Goal: Find specific page/section: Find specific page/section

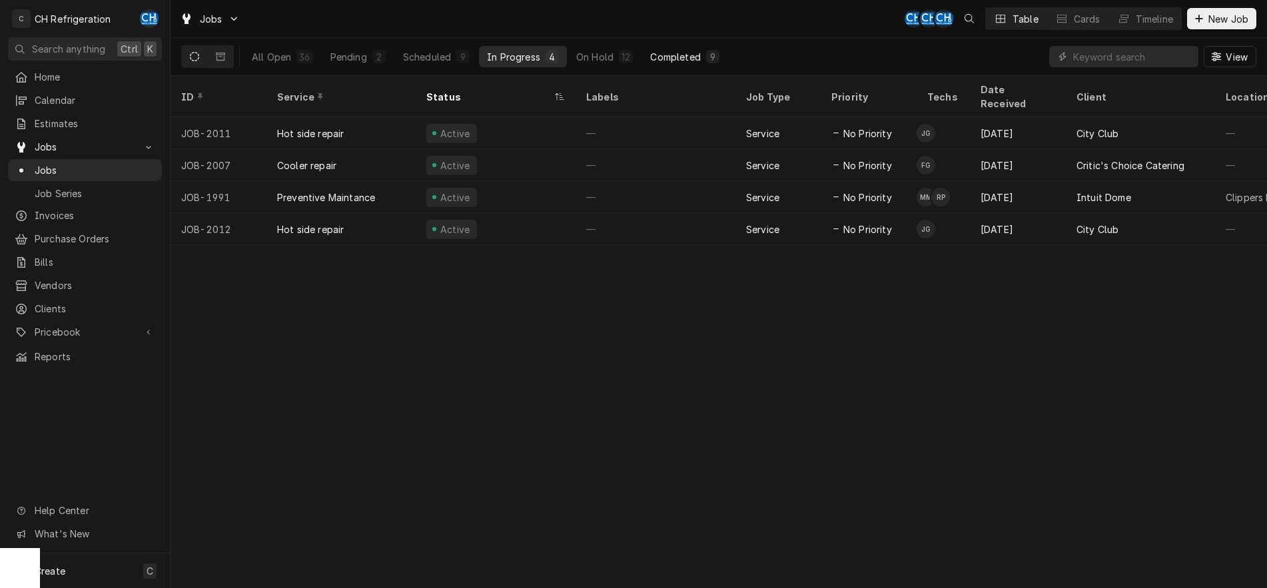
click at [667, 52] on div "Completed" at bounding box center [675, 57] width 50 height 14
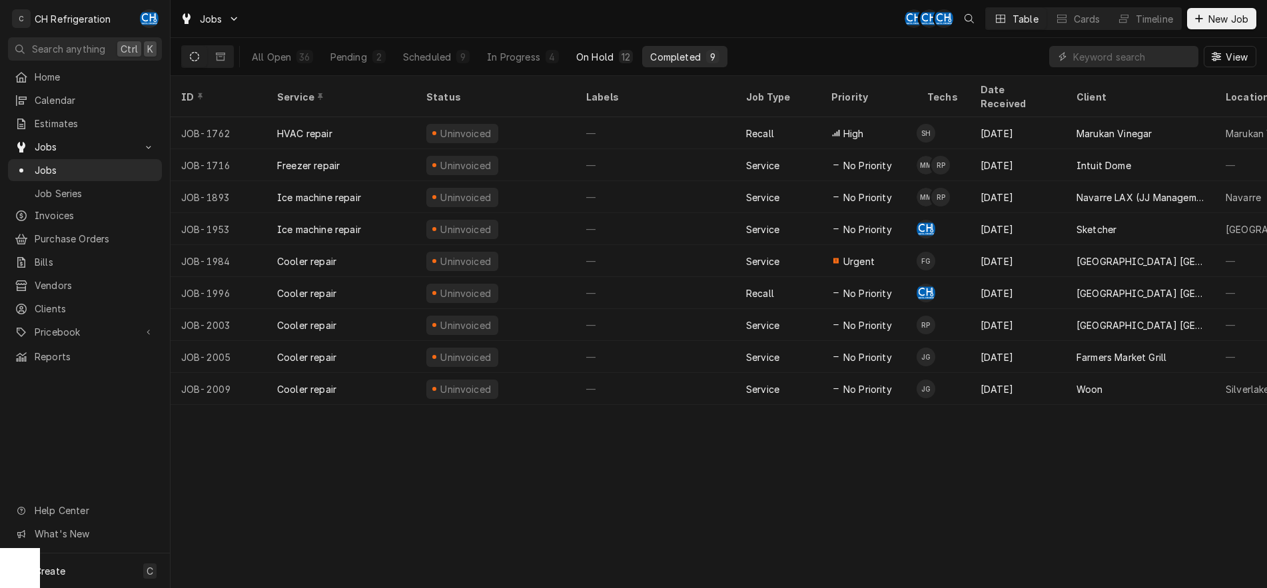
click at [607, 50] on div "On Hold" at bounding box center [594, 57] width 37 height 14
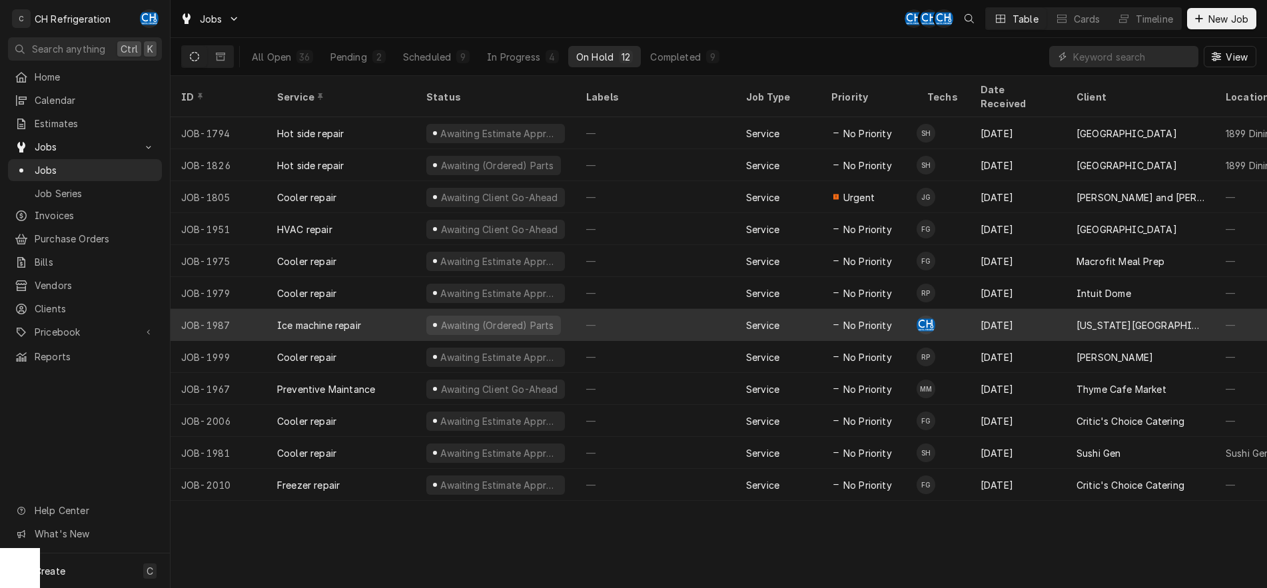
click at [607, 309] on div "—" at bounding box center [655, 325] width 160 height 32
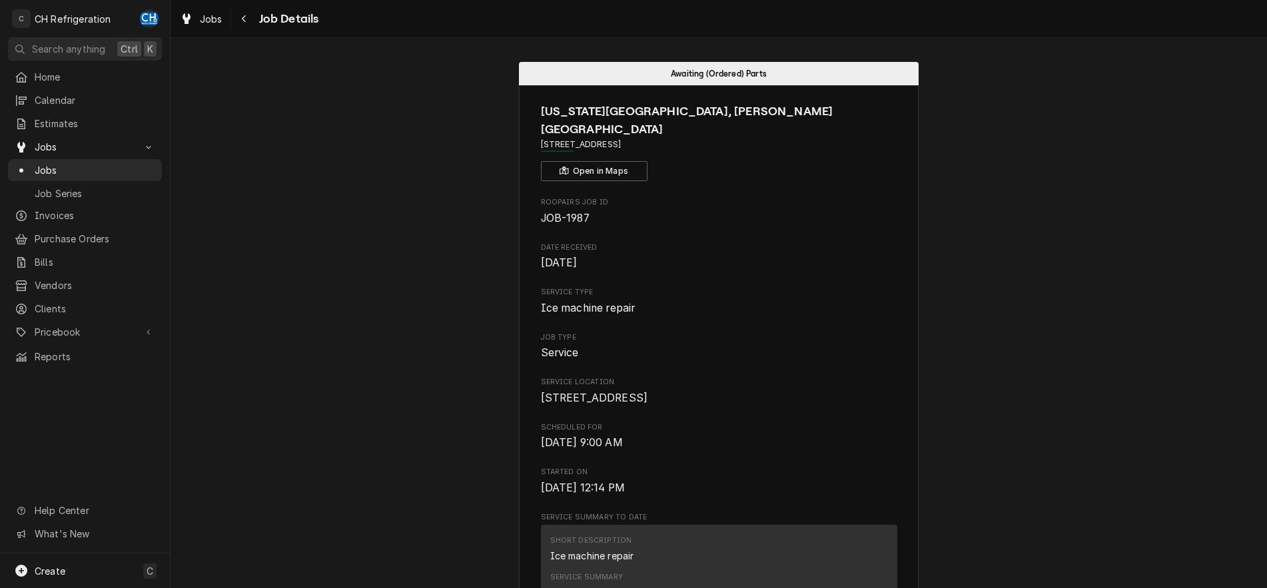
scroll to position [340, 0]
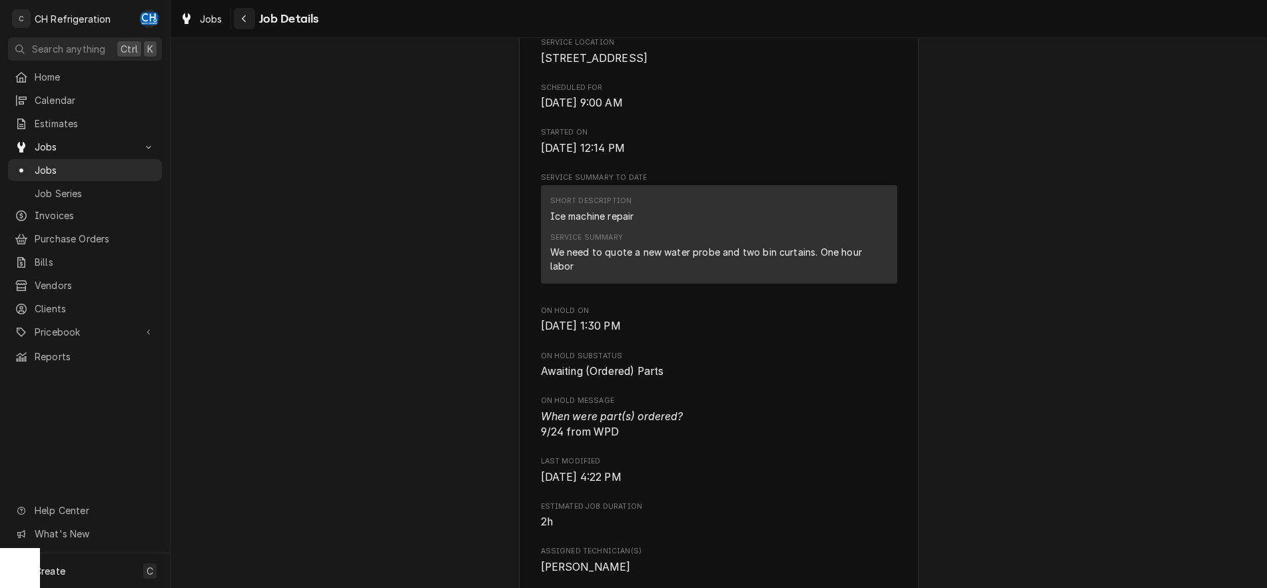
click at [252, 23] on button "Navigate back" at bounding box center [244, 18] width 21 height 21
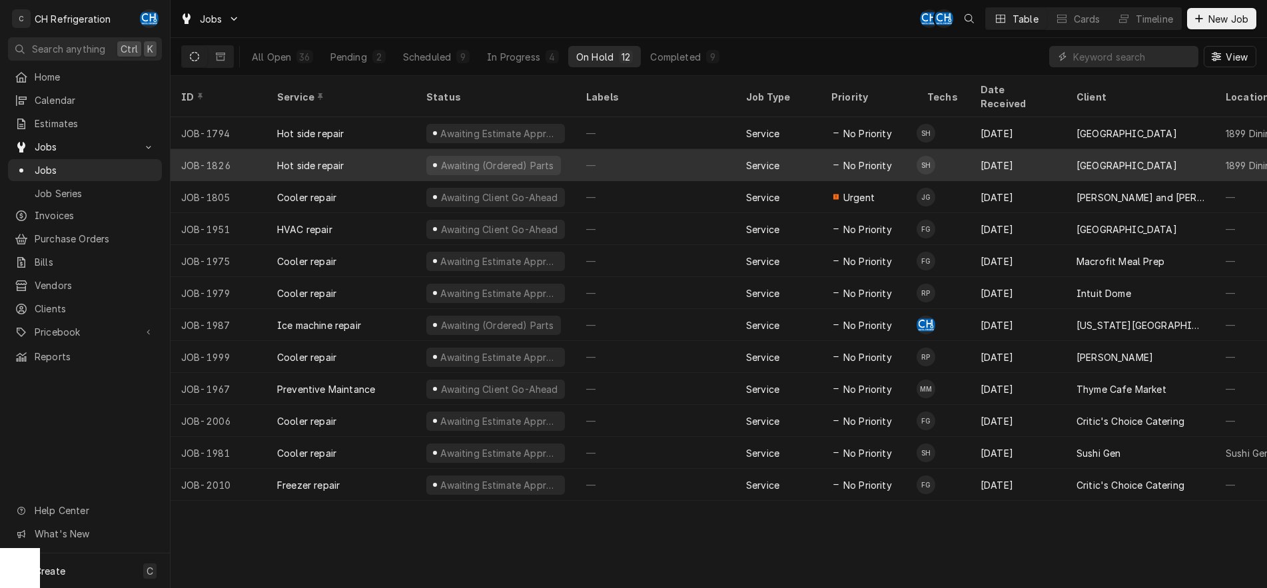
click at [711, 150] on div "—" at bounding box center [655, 165] width 160 height 32
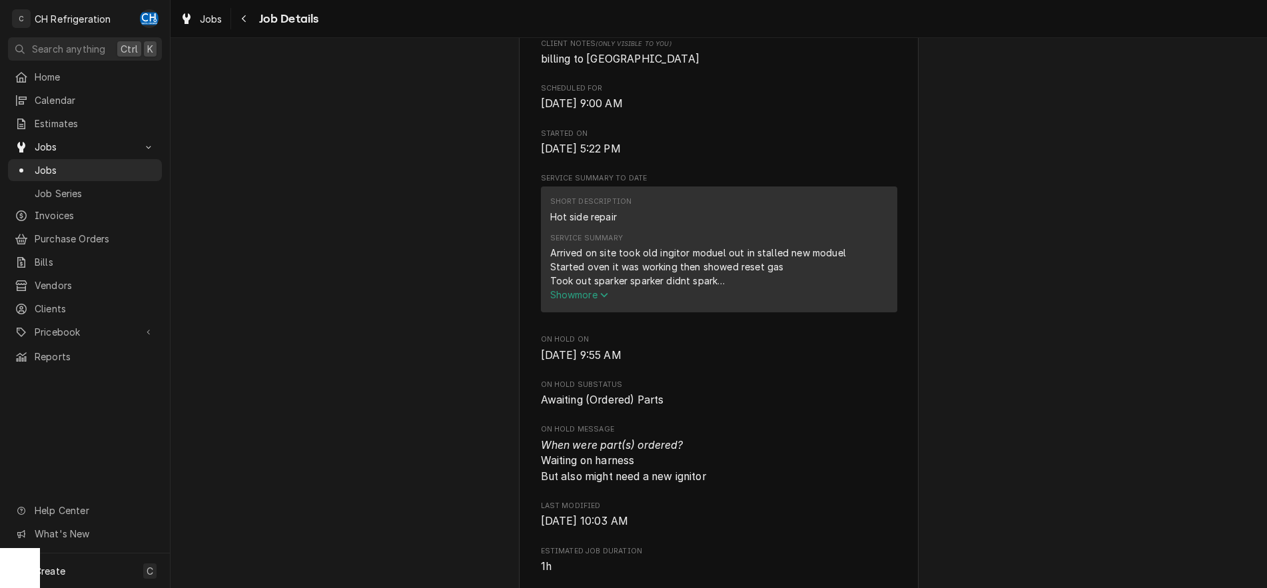
scroll to position [408, 0]
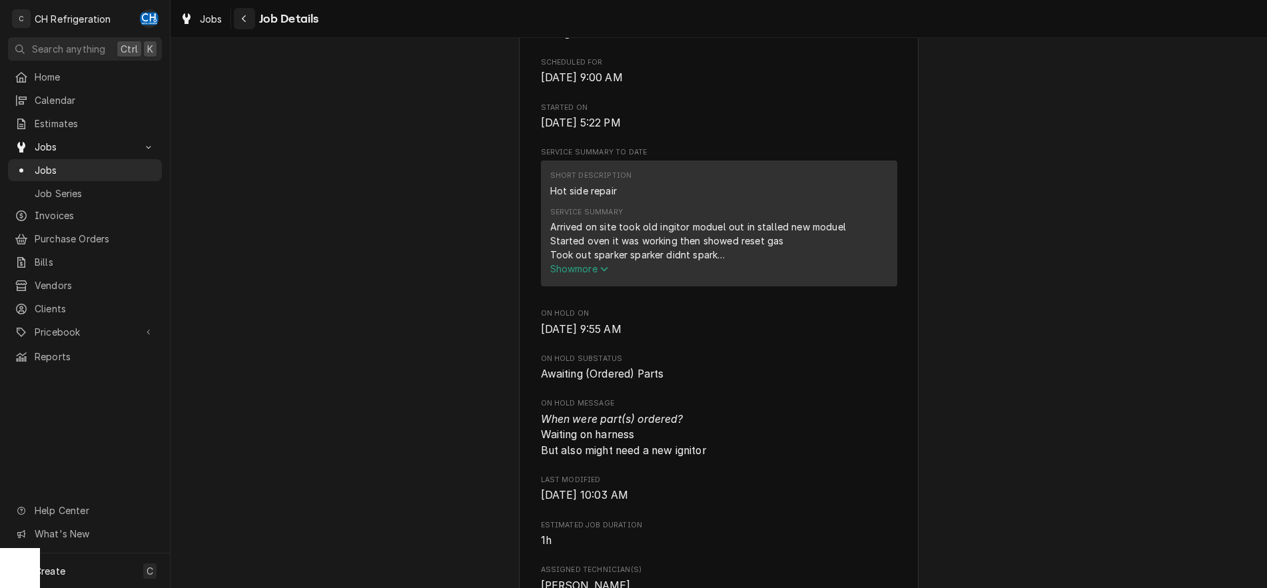
click at [244, 21] on icon "Navigate back" at bounding box center [244, 18] width 4 height 7
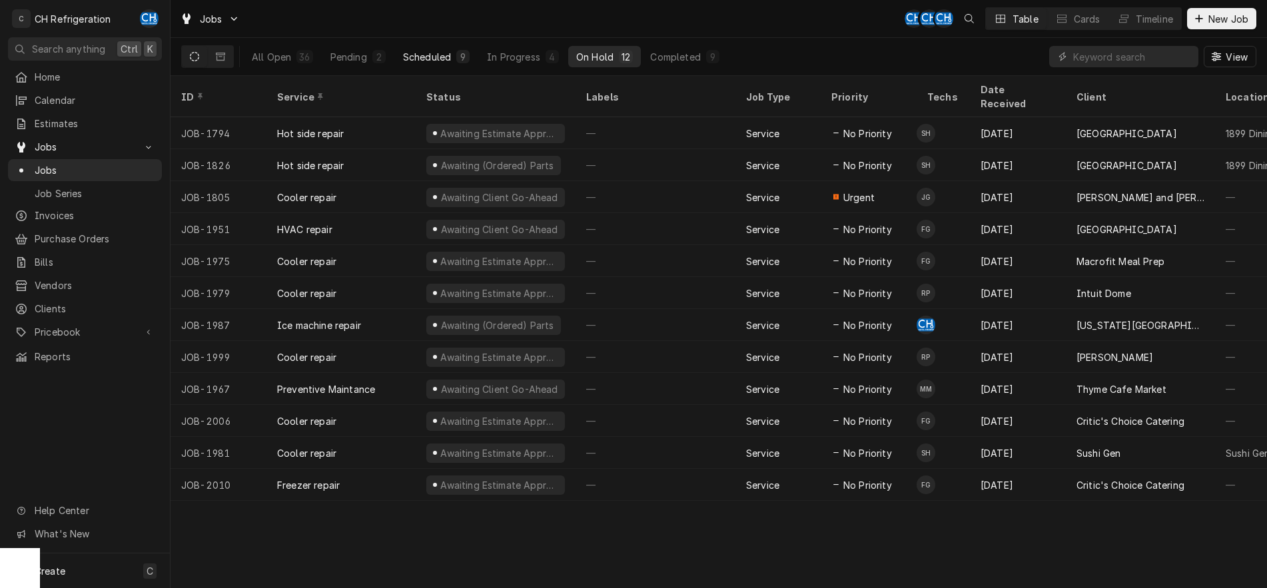
click at [430, 57] on div "Scheduled" at bounding box center [427, 57] width 48 height 14
